Goal: Task Accomplishment & Management: Manage account settings

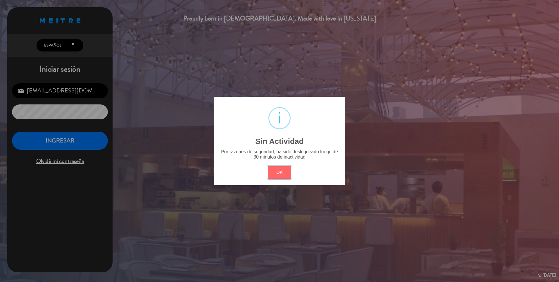
click at [282, 174] on button "OK" at bounding box center [280, 172] width 24 height 13
click at [282, 174] on div "? ! i Sin Actividad × Por razones de seguridad, ha sido deslogueado luego de 30…" at bounding box center [279, 141] width 559 height 282
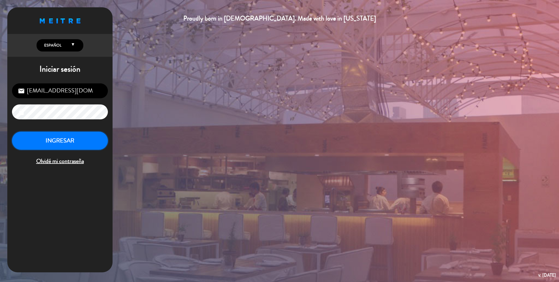
click at [90, 139] on button "INGRESAR" at bounding box center [60, 140] width 96 height 18
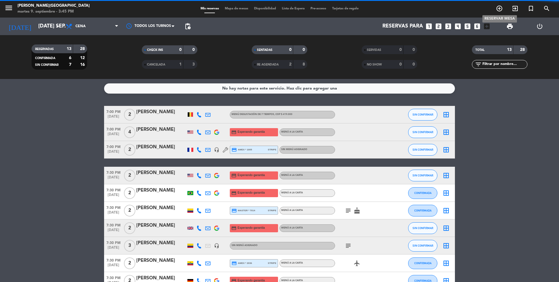
click at [497, 11] on icon "add_circle_outline" at bounding box center [498, 8] width 7 height 7
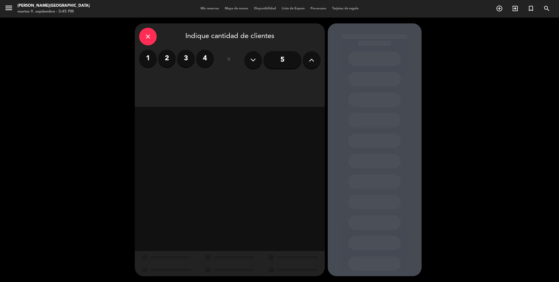
click at [163, 61] on label "2" at bounding box center [167, 59] width 18 height 18
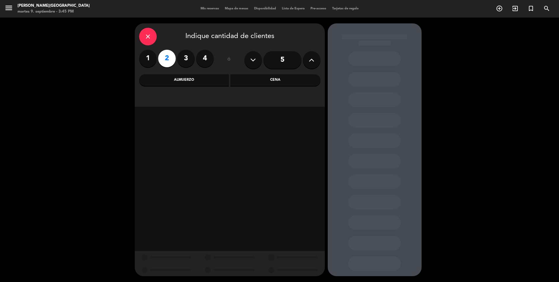
click at [281, 82] on div "Cena" at bounding box center [275, 80] width 90 height 12
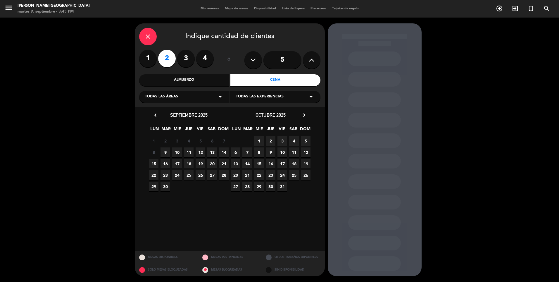
click at [178, 152] on span "10" at bounding box center [177, 152] width 10 height 10
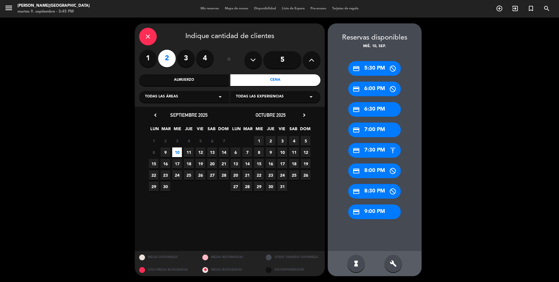
drag, startPoint x: 375, startPoint y: 132, endPoint x: 369, endPoint y: 132, distance: 6.1
click at [375, 132] on div "credit_card 7:00 PM" at bounding box center [374, 129] width 53 height 15
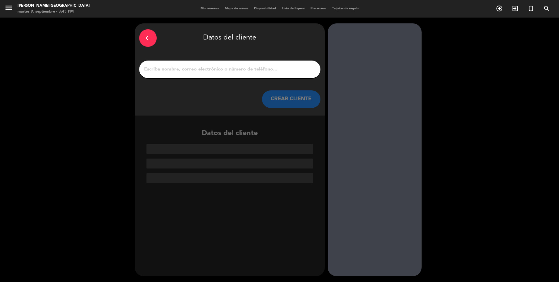
click at [245, 72] on input "1" at bounding box center [229, 69] width 172 height 8
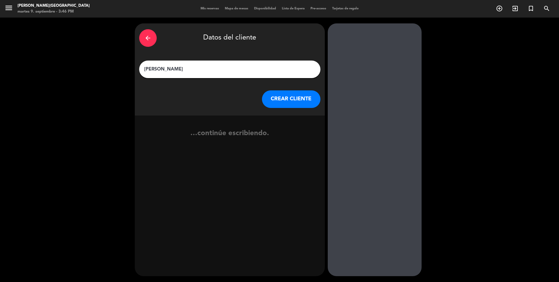
click at [148, 71] on input "[PERSON_NAME]" at bounding box center [229, 69] width 172 height 8
click at [147, 69] on input "[PERSON_NAME]" at bounding box center [229, 69] width 172 height 8
type input "[PERSON_NAME]"
click at [306, 107] on button "CREAR CLIENTE" at bounding box center [291, 99] width 58 height 18
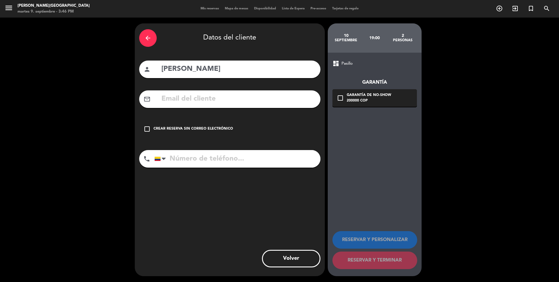
click at [238, 103] on input "text" at bounding box center [238, 99] width 155 height 12
click at [218, 121] on div "check_box_outline_blank Crear reserva sin correo electrónico" at bounding box center [229, 129] width 181 height 18
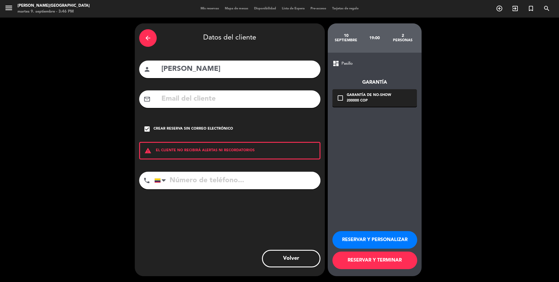
click at [224, 127] on div "Crear reserva sin correo electrónico" at bounding box center [192, 129] width 79 height 6
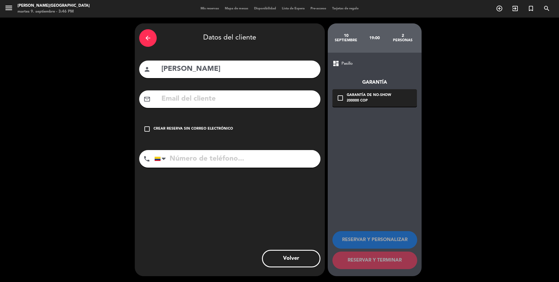
click at [224, 127] on div "Crear reserva sin correo electrónico" at bounding box center [192, 129] width 79 height 6
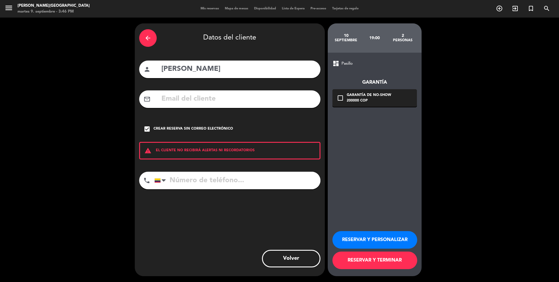
click at [230, 183] on input "tel" at bounding box center [237, 180] width 166 height 18
type input "3012622489"
click at [358, 240] on button "RESERVAR Y PERSONALIZAR" at bounding box center [374, 240] width 85 height 18
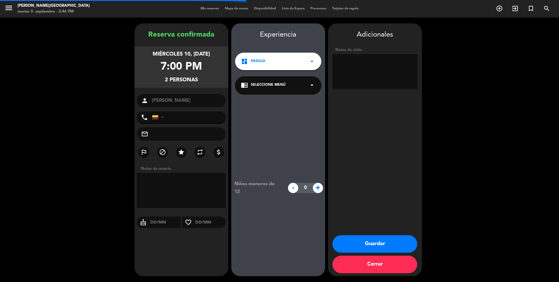
type input "[PHONE_NUMBER]"
click at [365, 64] on textarea at bounding box center [374, 71] width 85 height 35
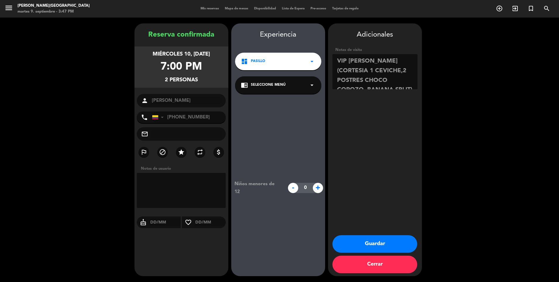
click at [396, 61] on textarea at bounding box center [374, 71] width 85 height 35
type textarea "VIP [PERSON_NAME] (CORTESIA 1 CEVICHE,2 POSTRES CHOCO COROZO, BANANA SPLIT)"
click at [370, 242] on button "Guardar" at bounding box center [374, 244] width 85 height 18
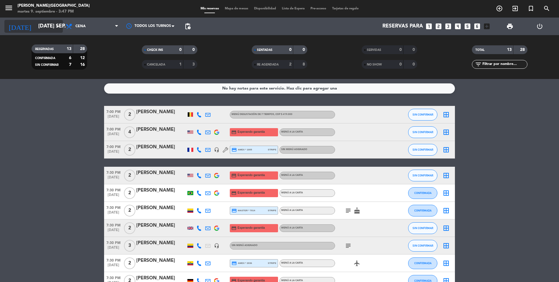
click at [41, 27] on input "[DATE] sep." at bounding box center [69, 26] width 68 height 12
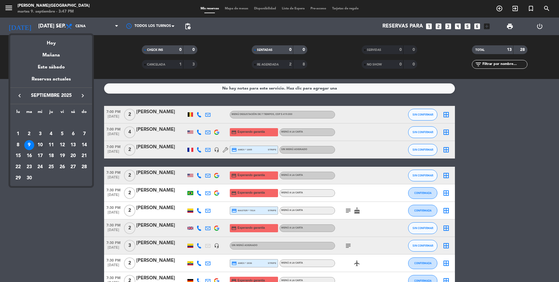
click at [42, 147] on div "10" at bounding box center [40, 145] width 10 height 10
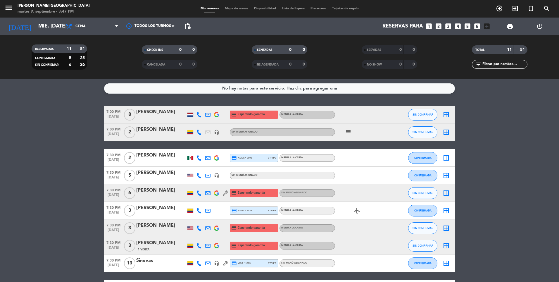
click at [161, 128] on div "[PERSON_NAME]" at bounding box center [161, 130] width 50 height 8
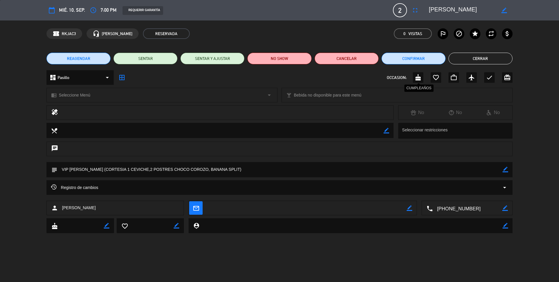
click at [417, 78] on icon "cake" at bounding box center [417, 77] width 7 height 7
click at [480, 60] on button "Cerrar" at bounding box center [480, 59] width 64 height 12
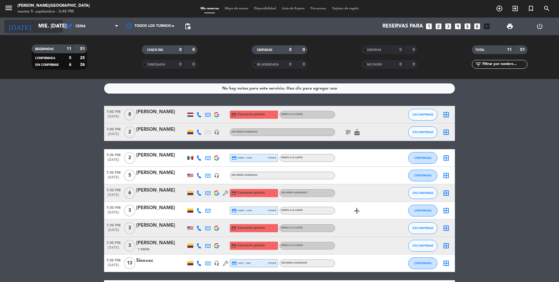
click at [44, 25] on input "mié. [DATE]" at bounding box center [69, 26] width 68 height 12
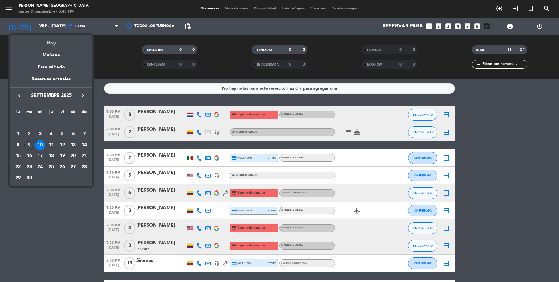
click at [50, 46] on div "Hoy" at bounding box center [51, 41] width 82 height 12
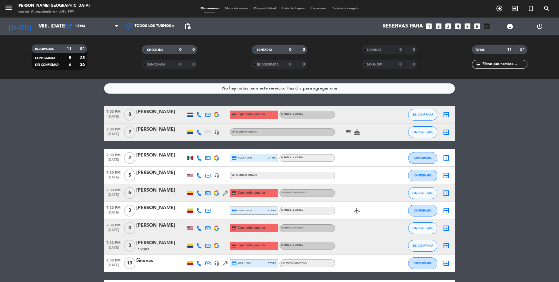
type input "[DATE] sep."
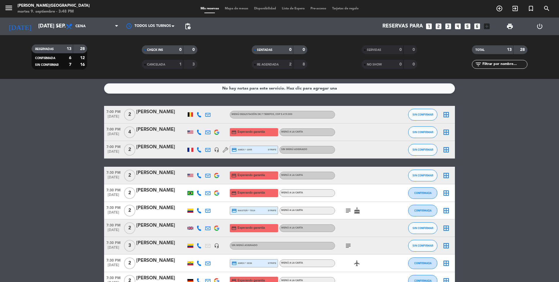
click at [163, 172] on div "[PERSON_NAME]" at bounding box center [161, 173] width 50 height 8
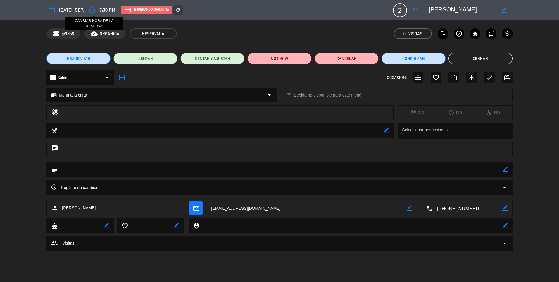
click at [94, 10] on icon "access_time" at bounding box center [92, 10] width 7 height 7
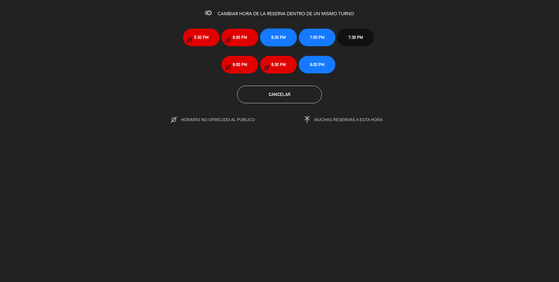
click at [277, 37] on span "6:30 PM" at bounding box center [278, 37] width 15 height 7
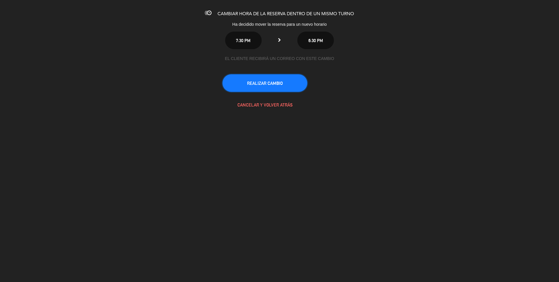
click at [278, 83] on button "REALIZAR CAMBIO" at bounding box center [264, 83] width 85 height 18
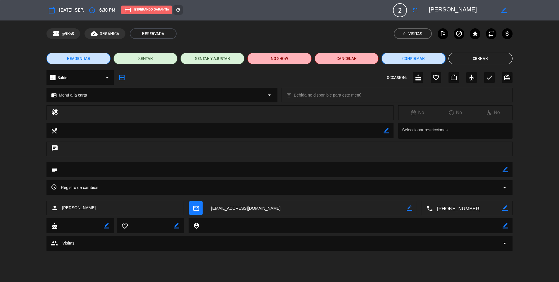
click at [434, 58] on button "Confirmar" at bounding box center [413, 59] width 64 height 12
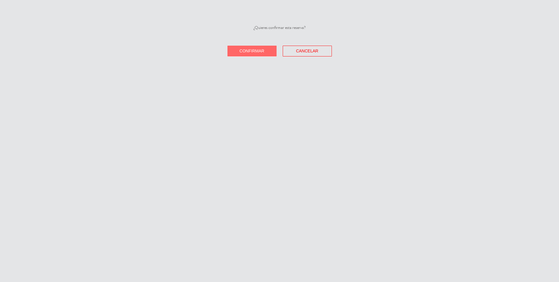
click at [253, 50] on span "Confirmar" at bounding box center [251, 50] width 25 height 5
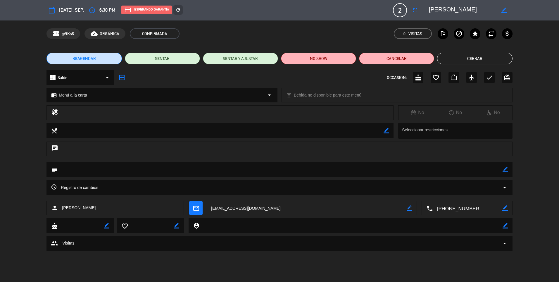
click at [487, 57] on button "Cerrar" at bounding box center [474, 59] width 75 height 12
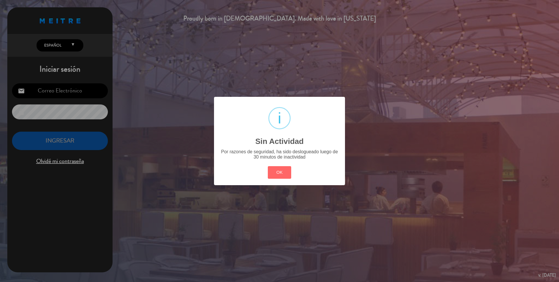
type input "[EMAIL_ADDRESS][DOMAIN_NAME]"
